Goal: Use online tool/utility: Use online tool/utility

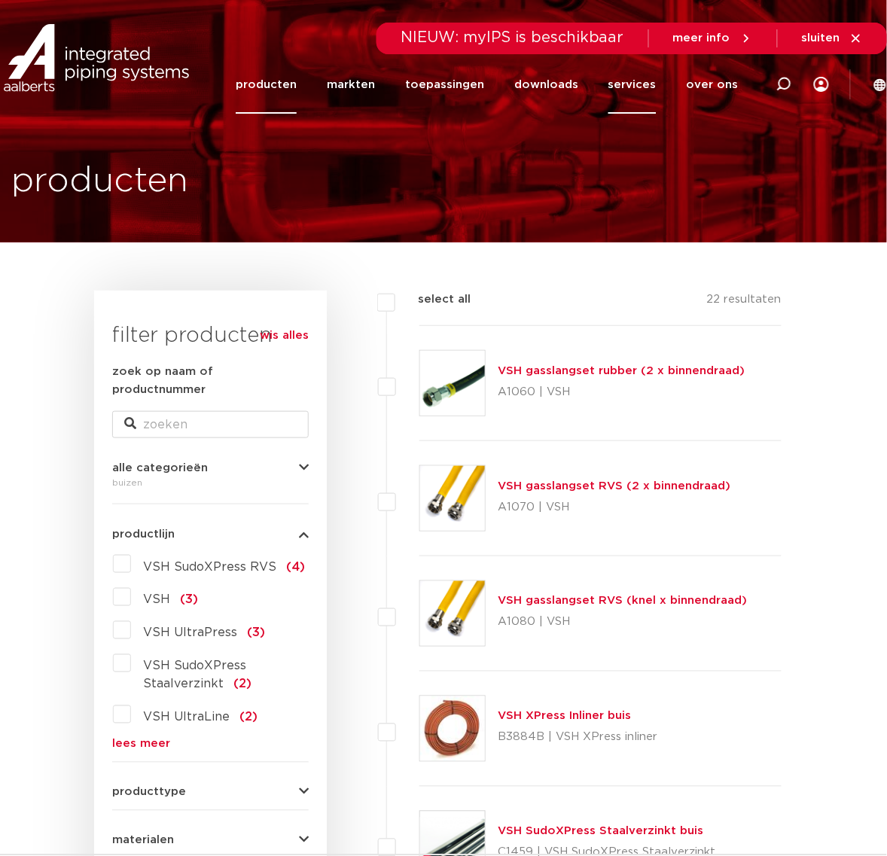
click at [642, 93] on link "services" at bounding box center [632, 85] width 48 height 58
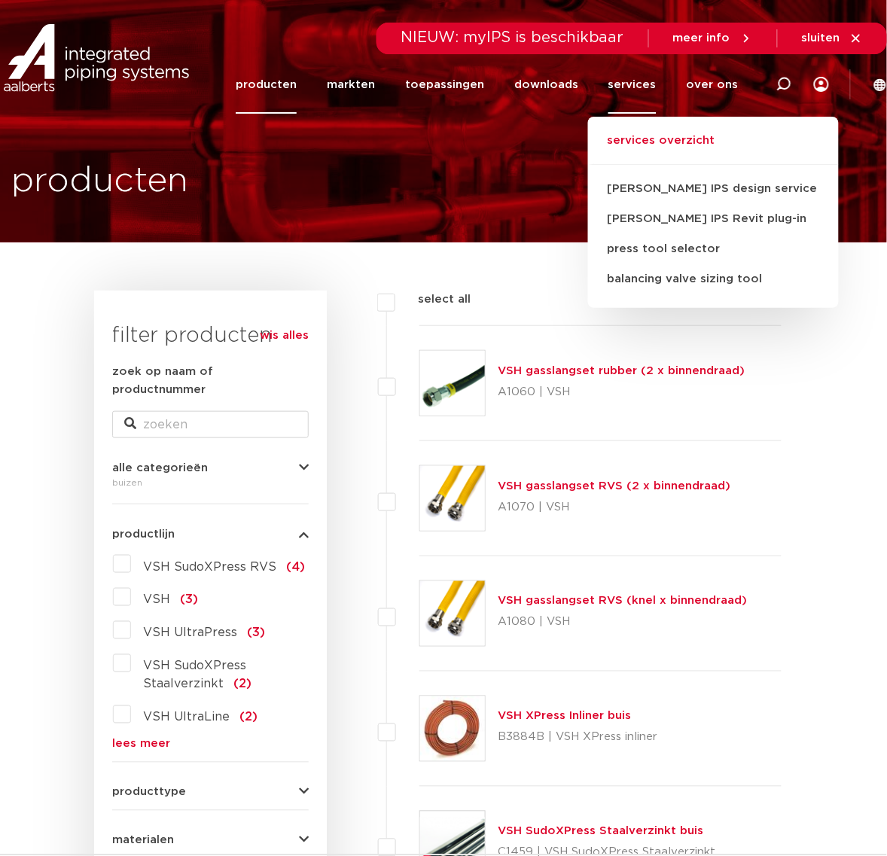
click at [642, 133] on link "services overzicht" at bounding box center [713, 148] width 251 height 33
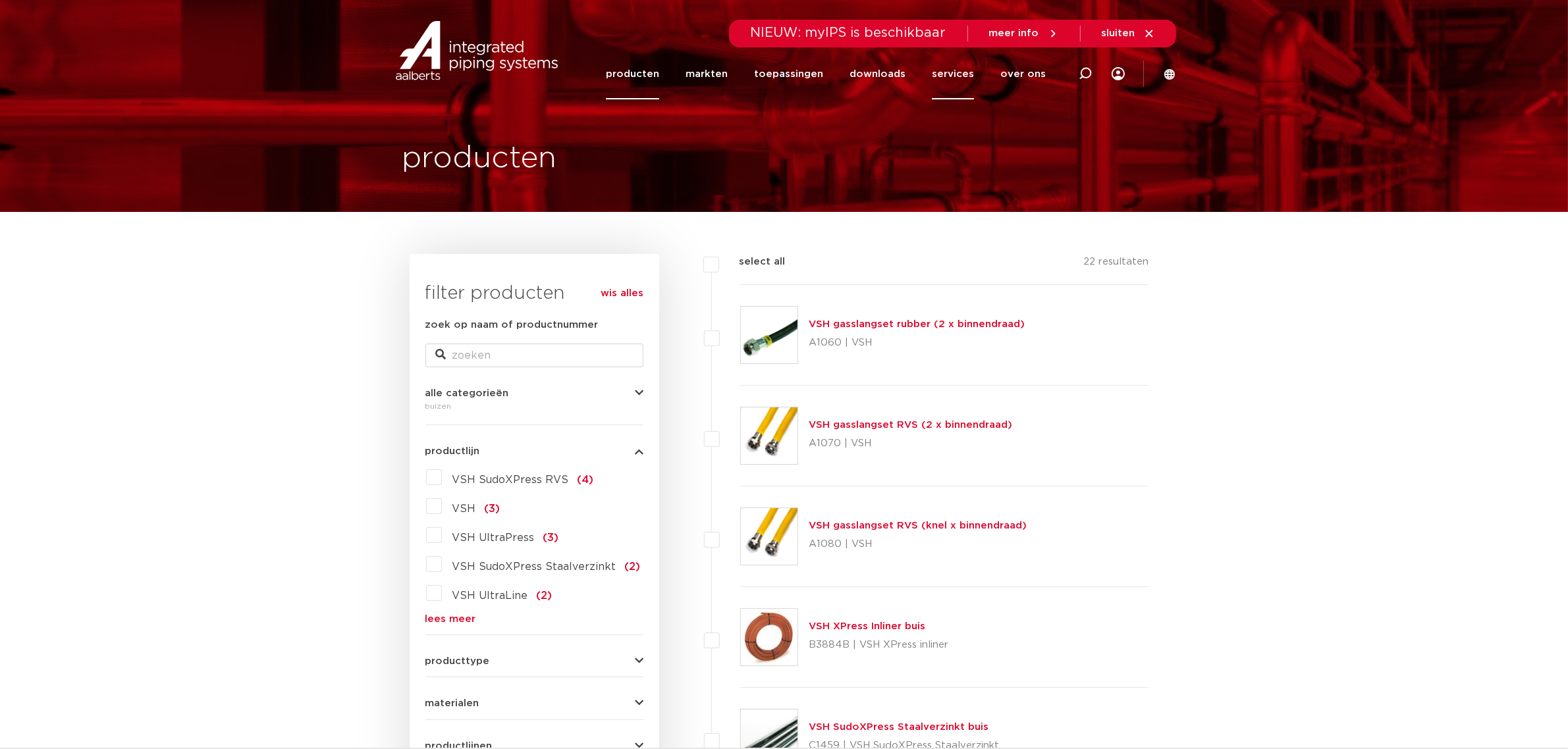
click at [775, 73] on link "services" at bounding box center [952, 74] width 42 height 51
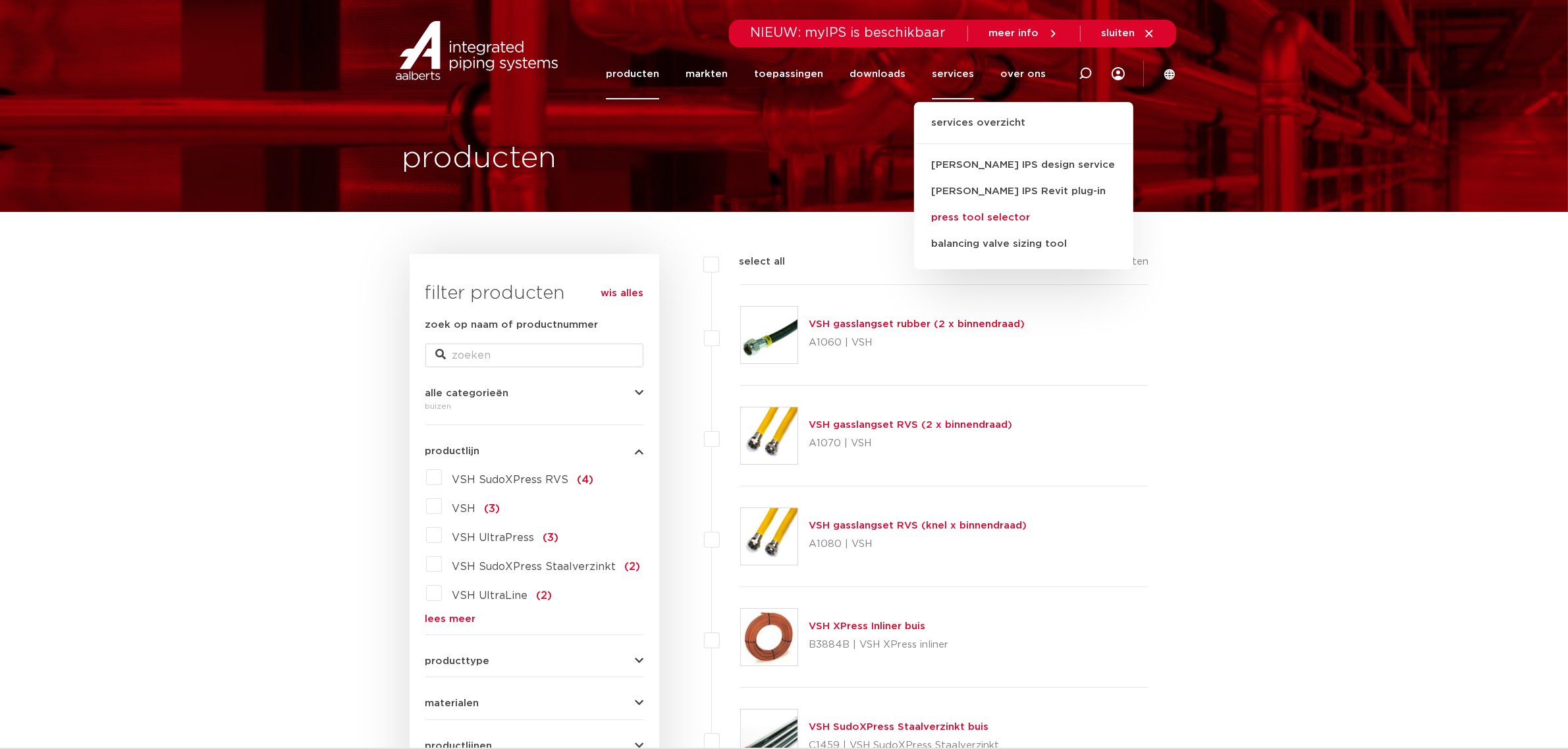
click at [775, 218] on link "press tool selector" at bounding box center [1023, 218] width 220 height 26
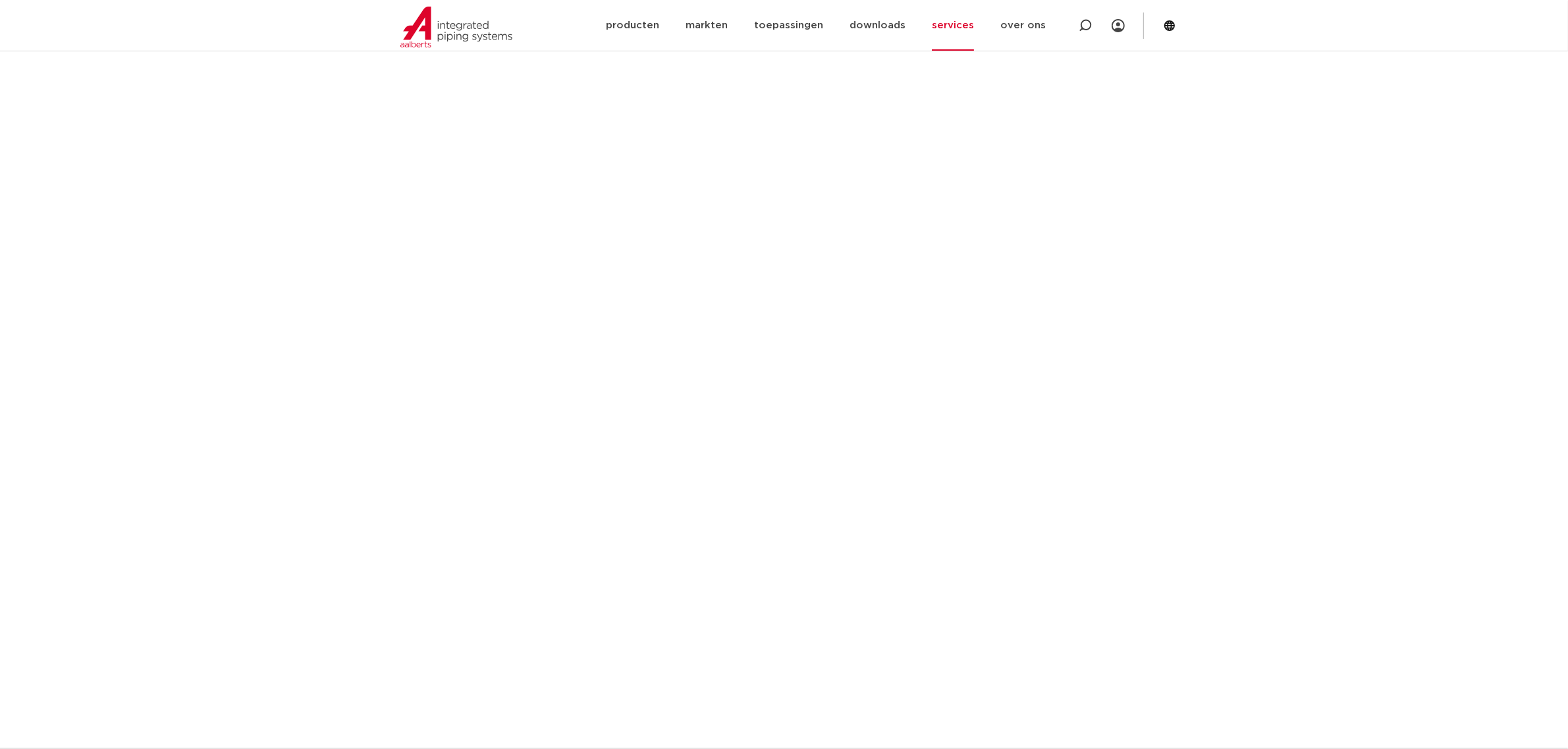
scroll to position [1069, 0]
